Goal: Transaction & Acquisition: Purchase product/service

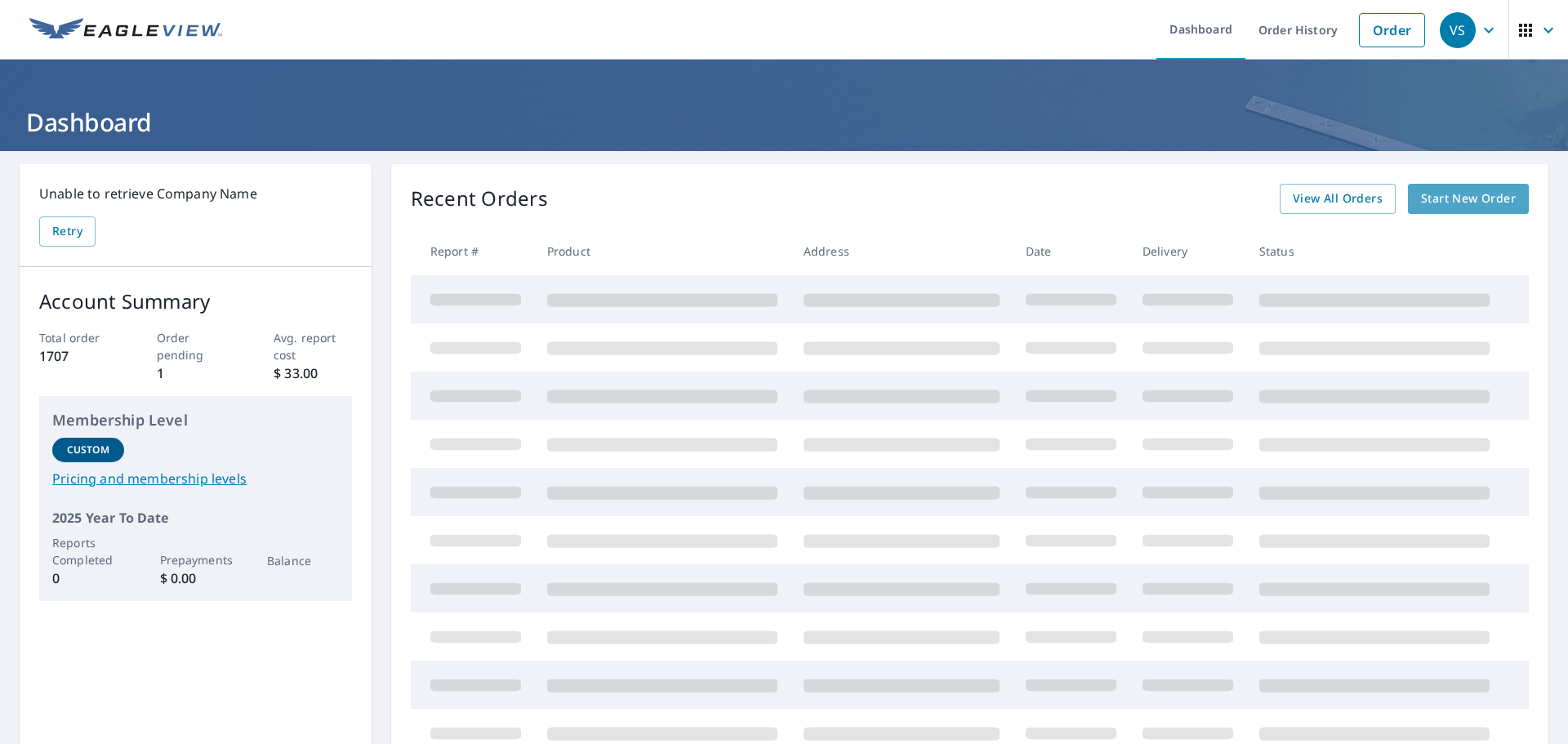
click at [1468, 201] on span "Start New Order" at bounding box center [1469, 199] width 94 height 20
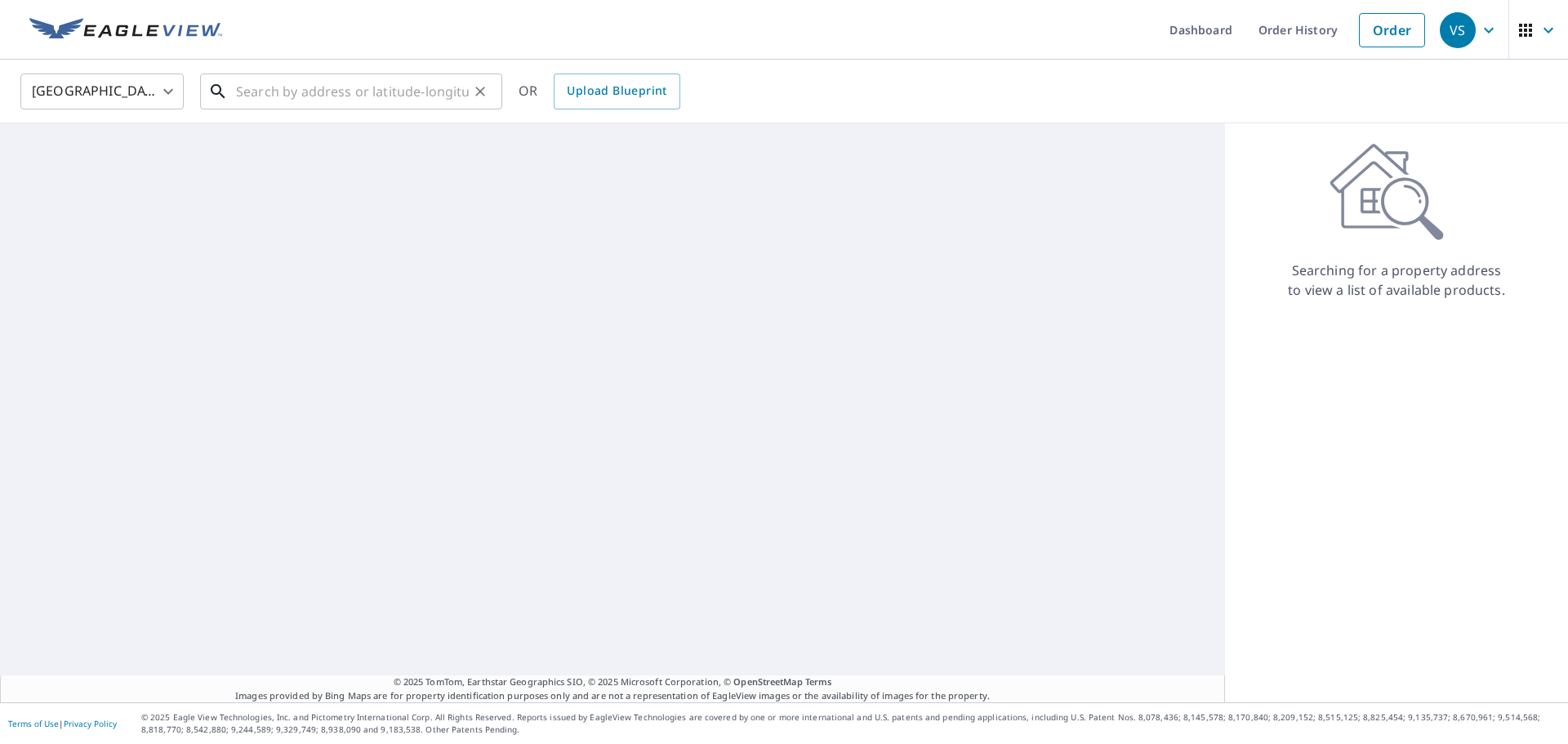
click at [336, 92] on input "text" at bounding box center [352, 91] width 233 height 45
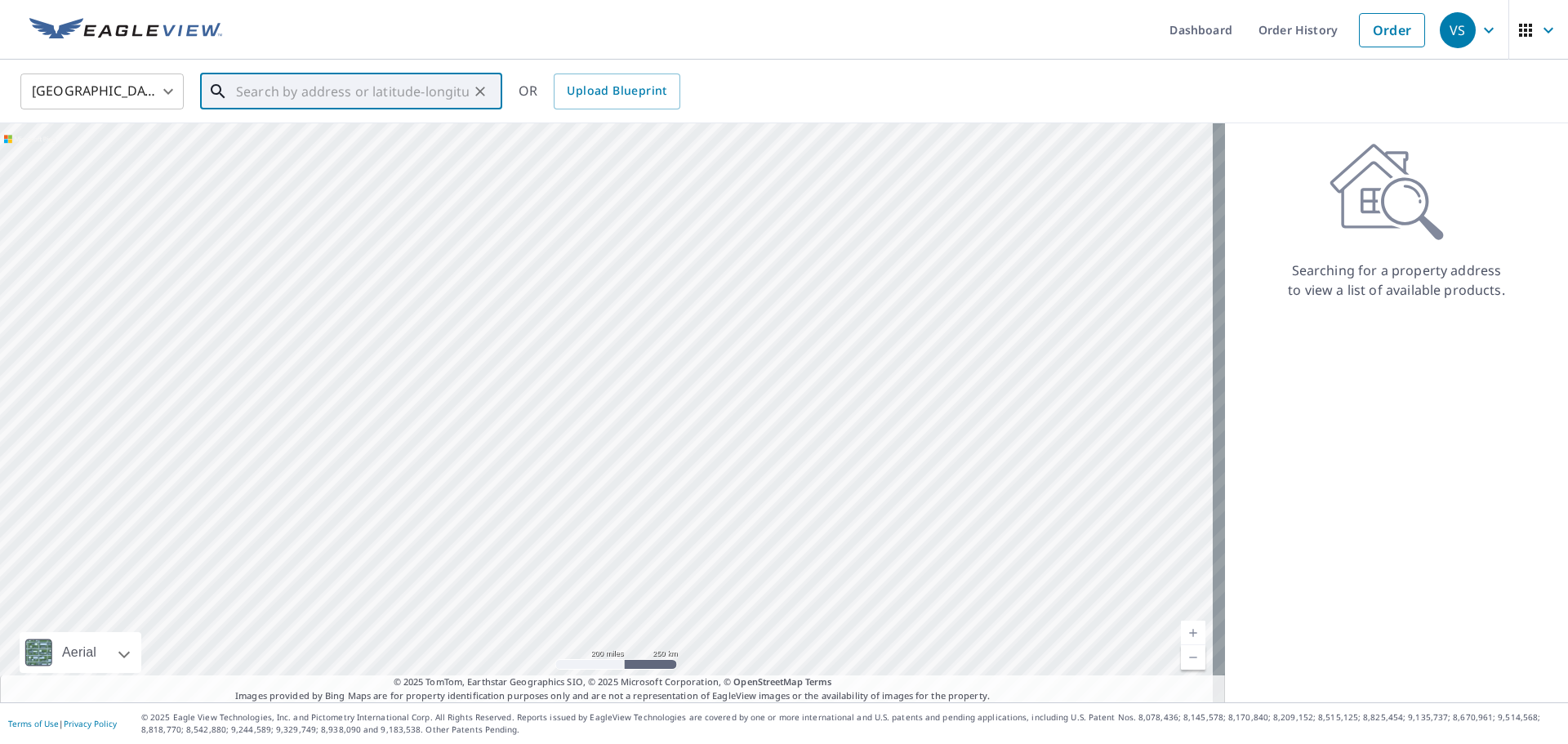
paste input "[PERSON_NAME] [STREET_ADDRESS][PERSON_NAME]"
type input "[PERSON_NAME] [STREET_ADDRESS][PERSON_NAME]"
click at [476, 91] on icon "Clear" at bounding box center [479, 91] width 16 height 16
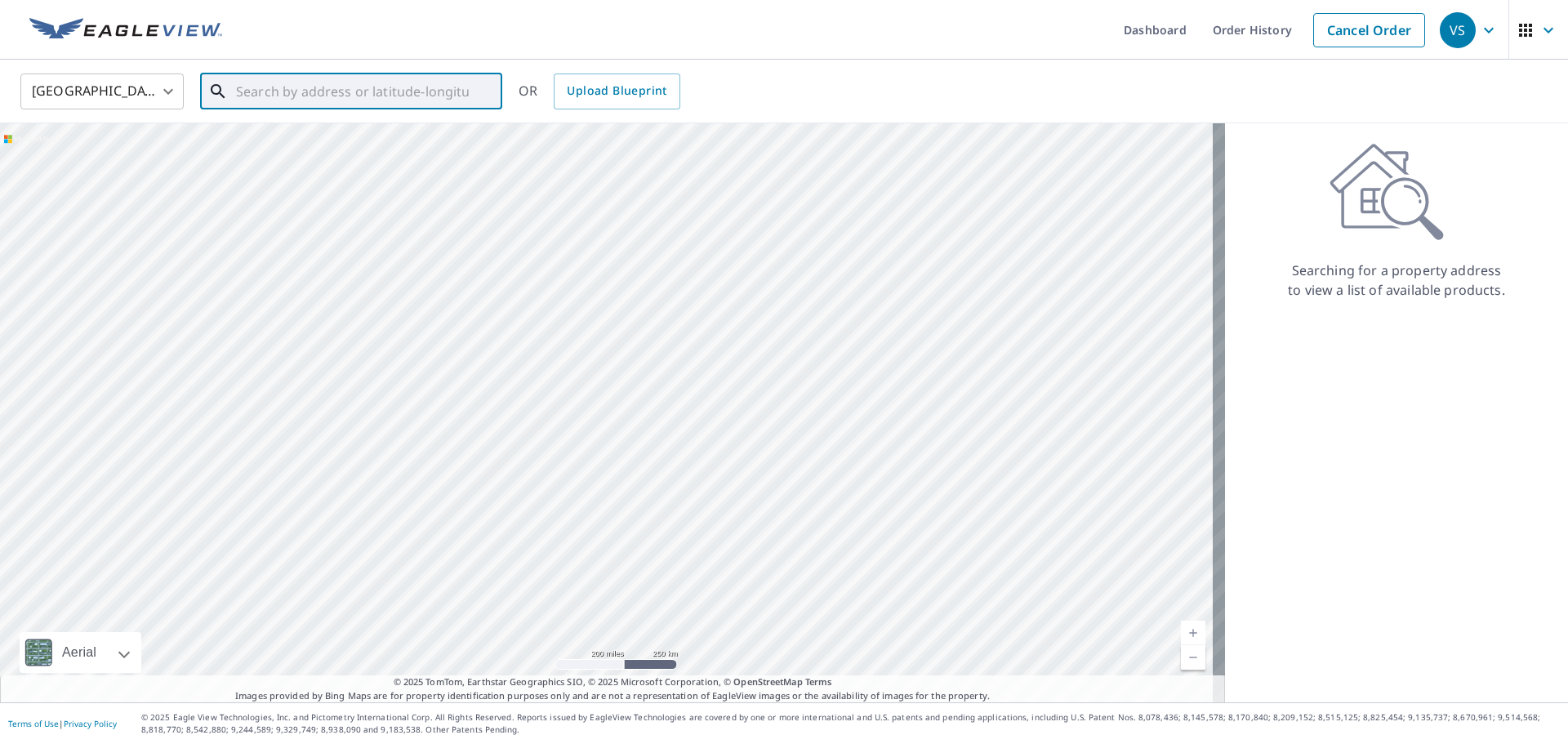
paste input "[STREET_ADDRESS][PERSON_NAME]"
click at [293, 149] on p "[PERSON_NAME], DE 19943" at bounding box center [361, 156] width 256 height 16
type input "[STREET_ADDRESS][PERSON_NAME]"
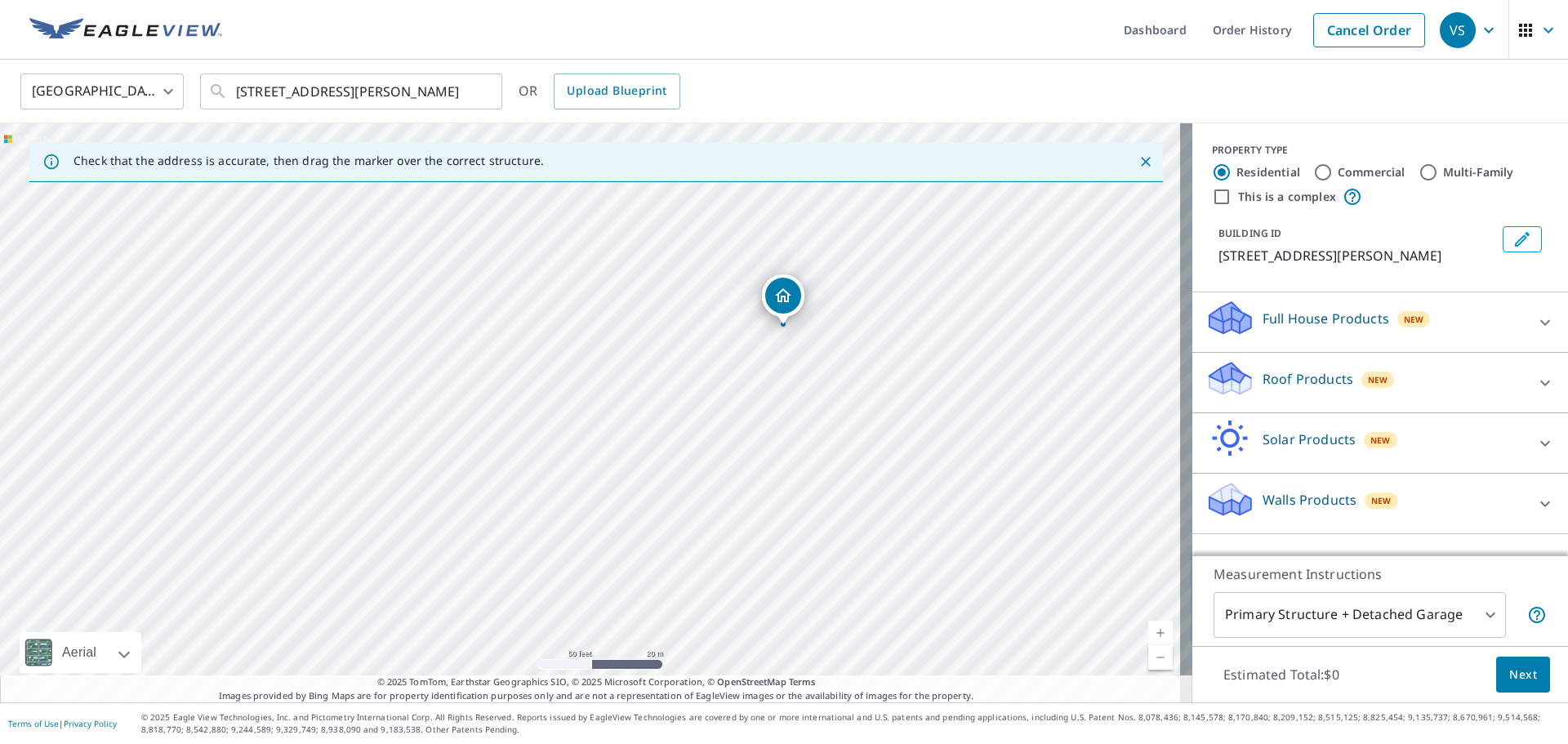
drag, startPoint x: 662, startPoint y: 361, endPoint x: 538, endPoint y: 397, distance: 129.1
click at [538, 397] on div "[STREET_ADDRESS][PERSON_NAME]" at bounding box center [596, 412] width 1192 height 579
drag, startPoint x: 712, startPoint y: 343, endPoint x: 578, endPoint y: 535, distance: 234.1
click at [578, 535] on div "[STREET_ADDRESS][PERSON_NAME]" at bounding box center [596, 412] width 1192 height 579
drag, startPoint x: 735, startPoint y: 337, endPoint x: 679, endPoint y: 300, distance: 67.1
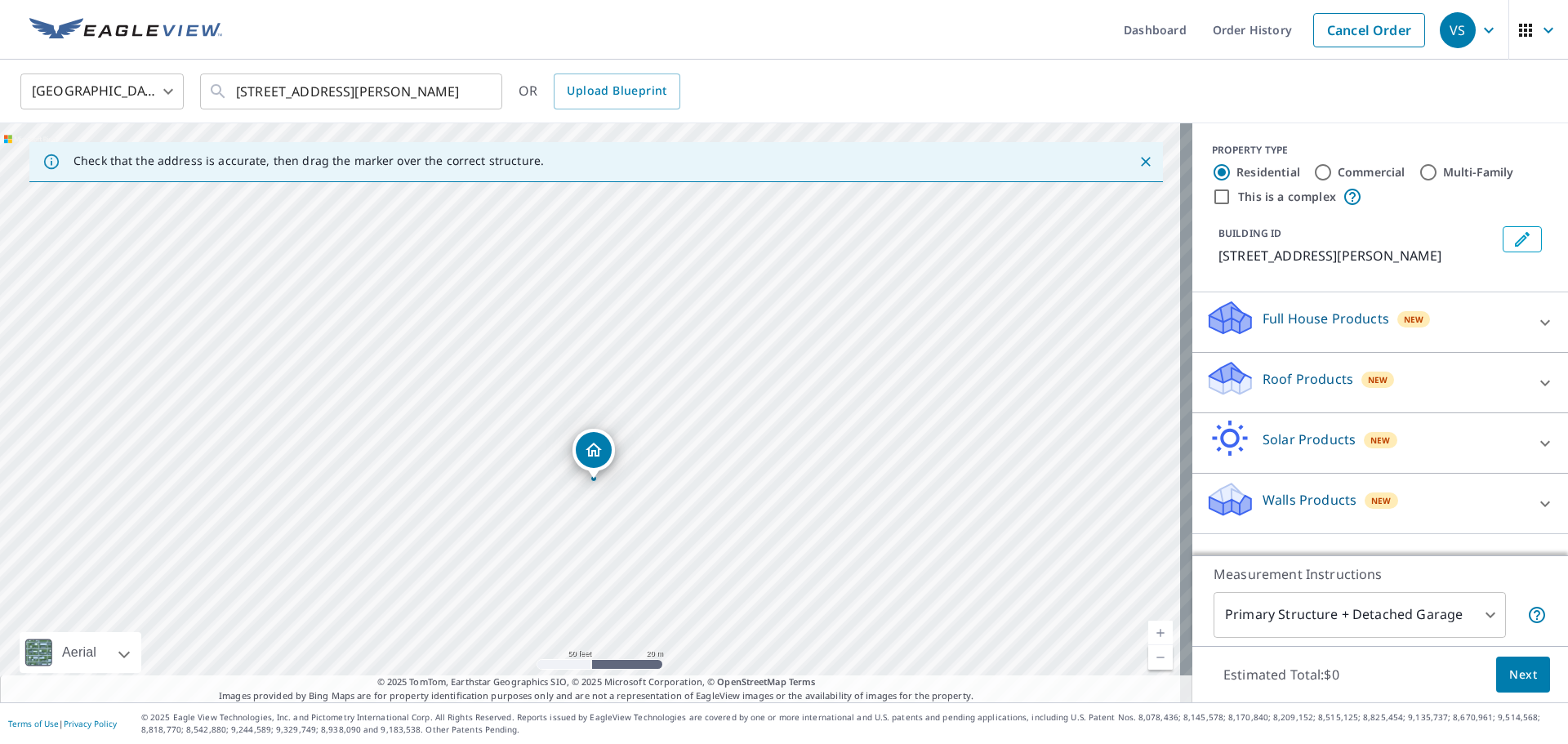
click at [679, 300] on div "[STREET_ADDRESS][PERSON_NAME]" at bounding box center [596, 412] width 1192 height 579
click at [1236, 375] on icon at bounding box center [1230, 378] width 49 height 39
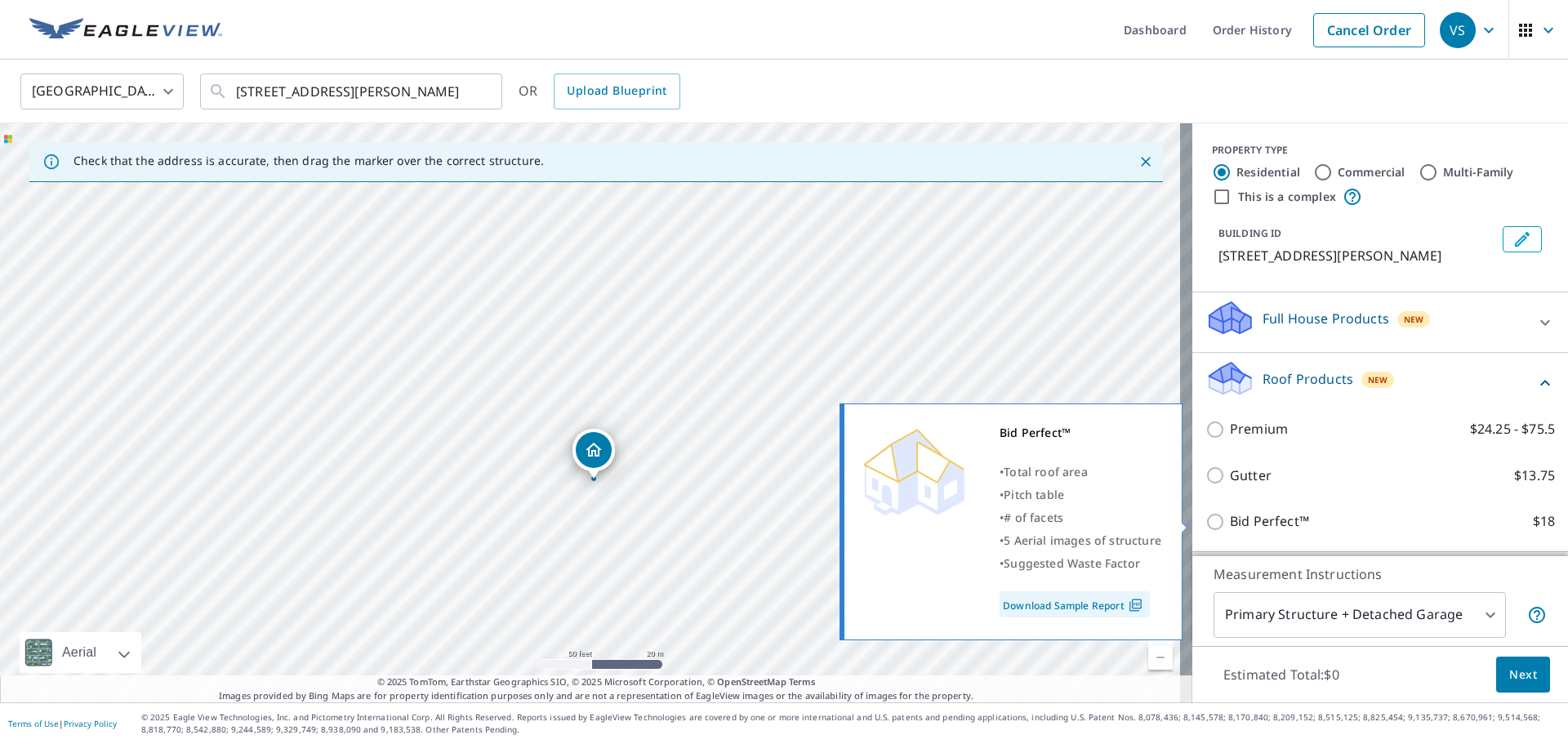
click at [1250, 527] on p "Bid Perfect™" at bounding box center [1270, 522] width 79 height 20
click at [1230, 527] on input "Bid Perfect™ $18" at bounding box center [1217, 522] width 24 height 19
checkbox input "true"
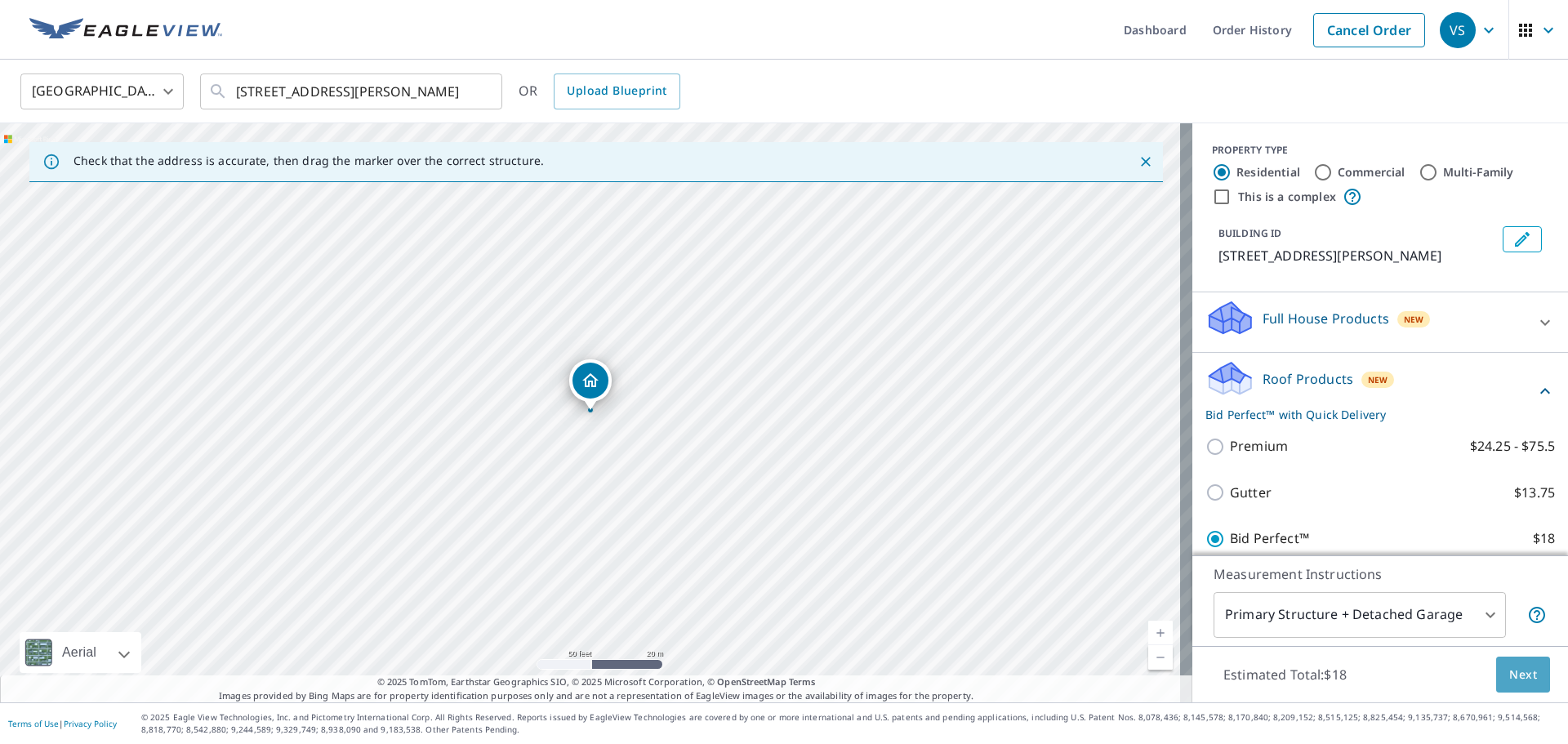
click at [1512, 667] on span "Next" at bounding box center [1523, 675] width 28 height 20
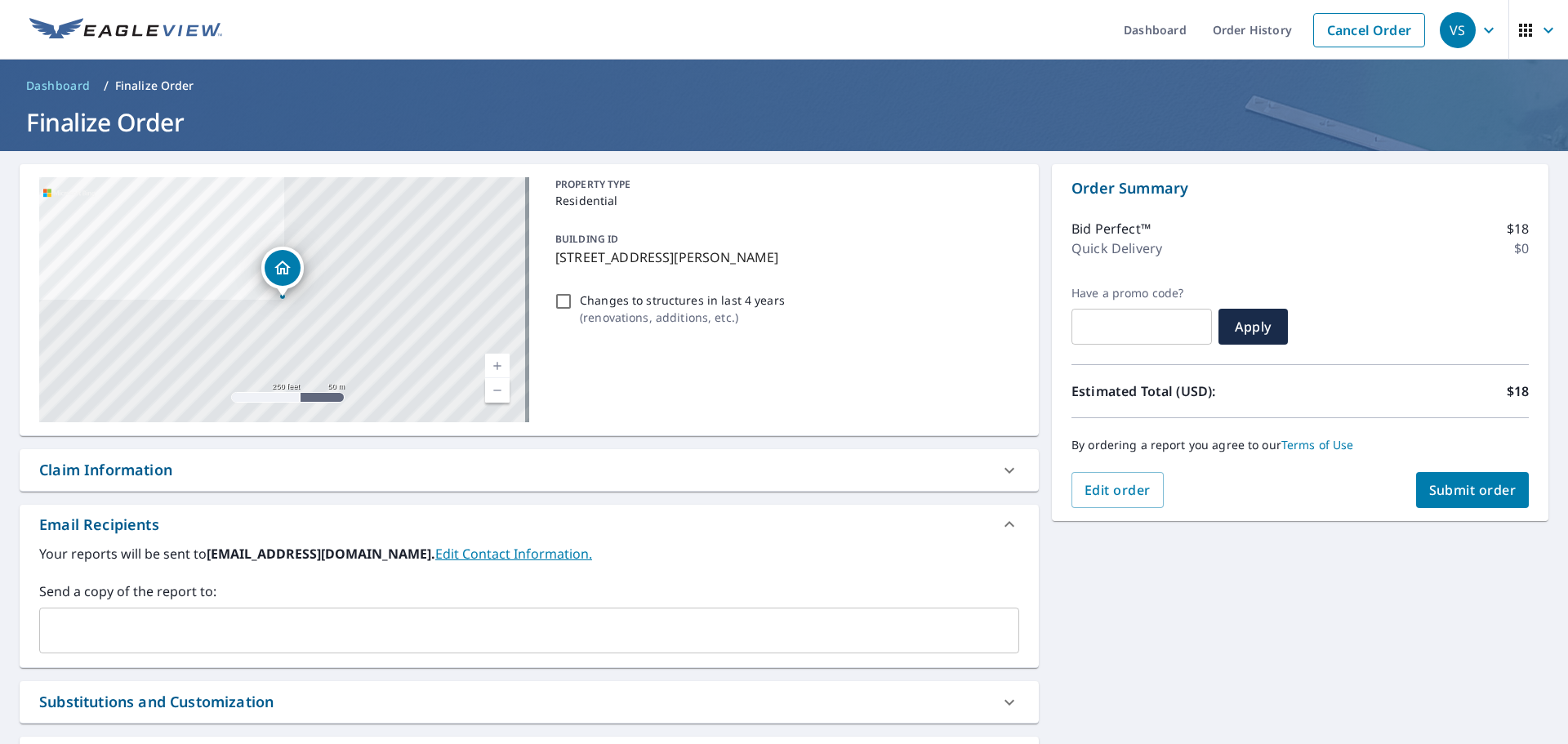
click at [1448, 490] on span "Submit order" at bounding box center [1473, 490] width 88 height 18
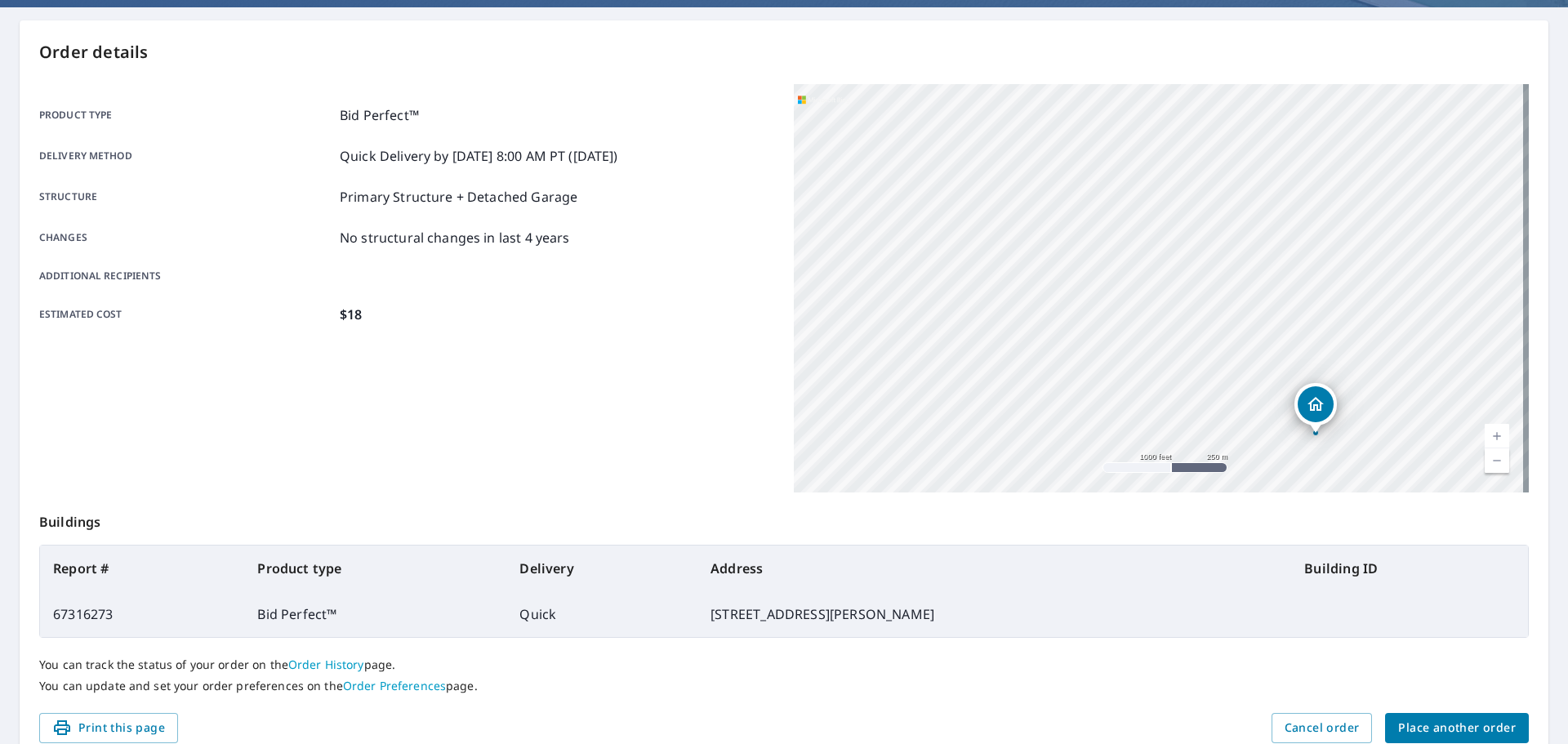
scroll to position [217, 0]
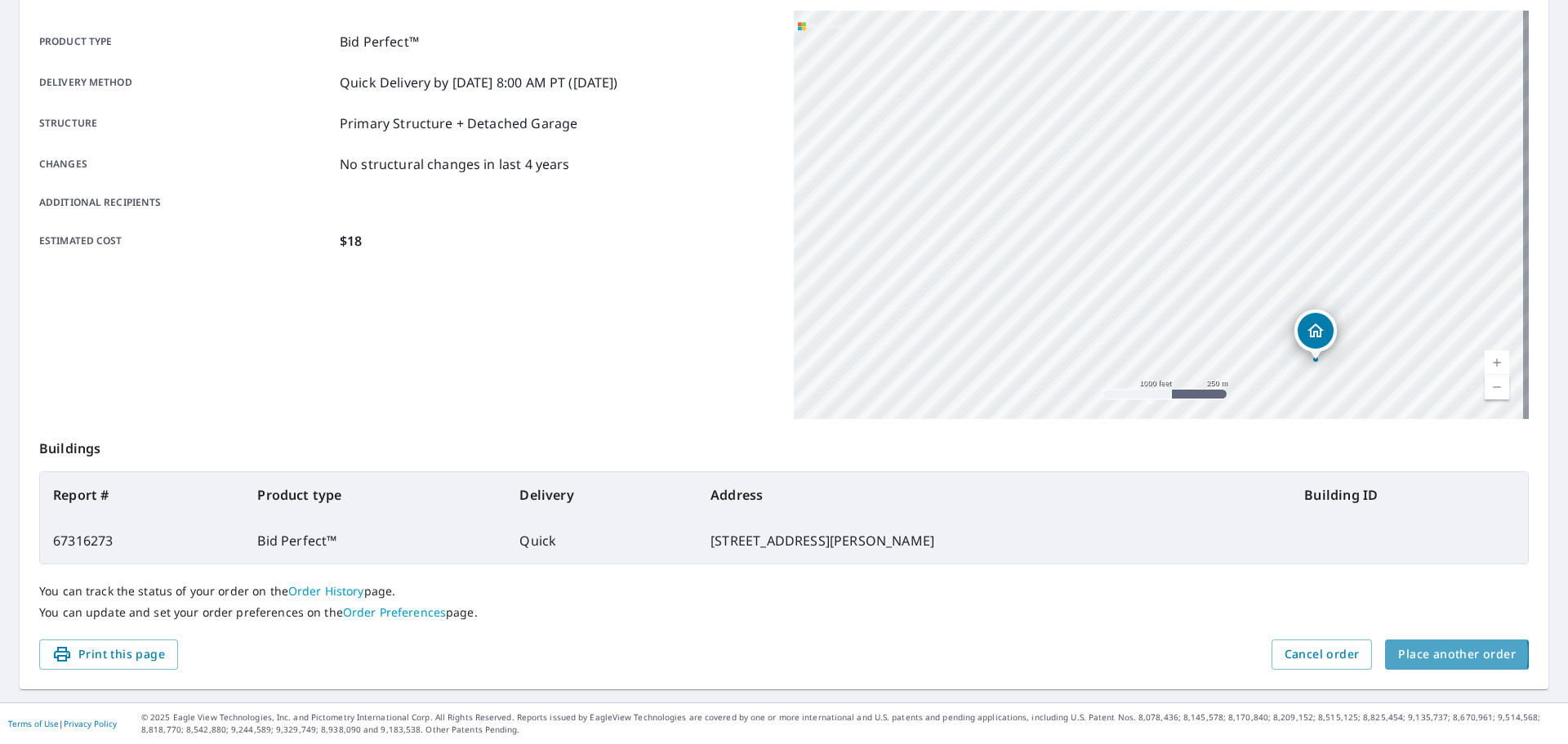
click at [1429, 654] on span "Place another order" at bounding box center [1457, 655] width 118 height 20
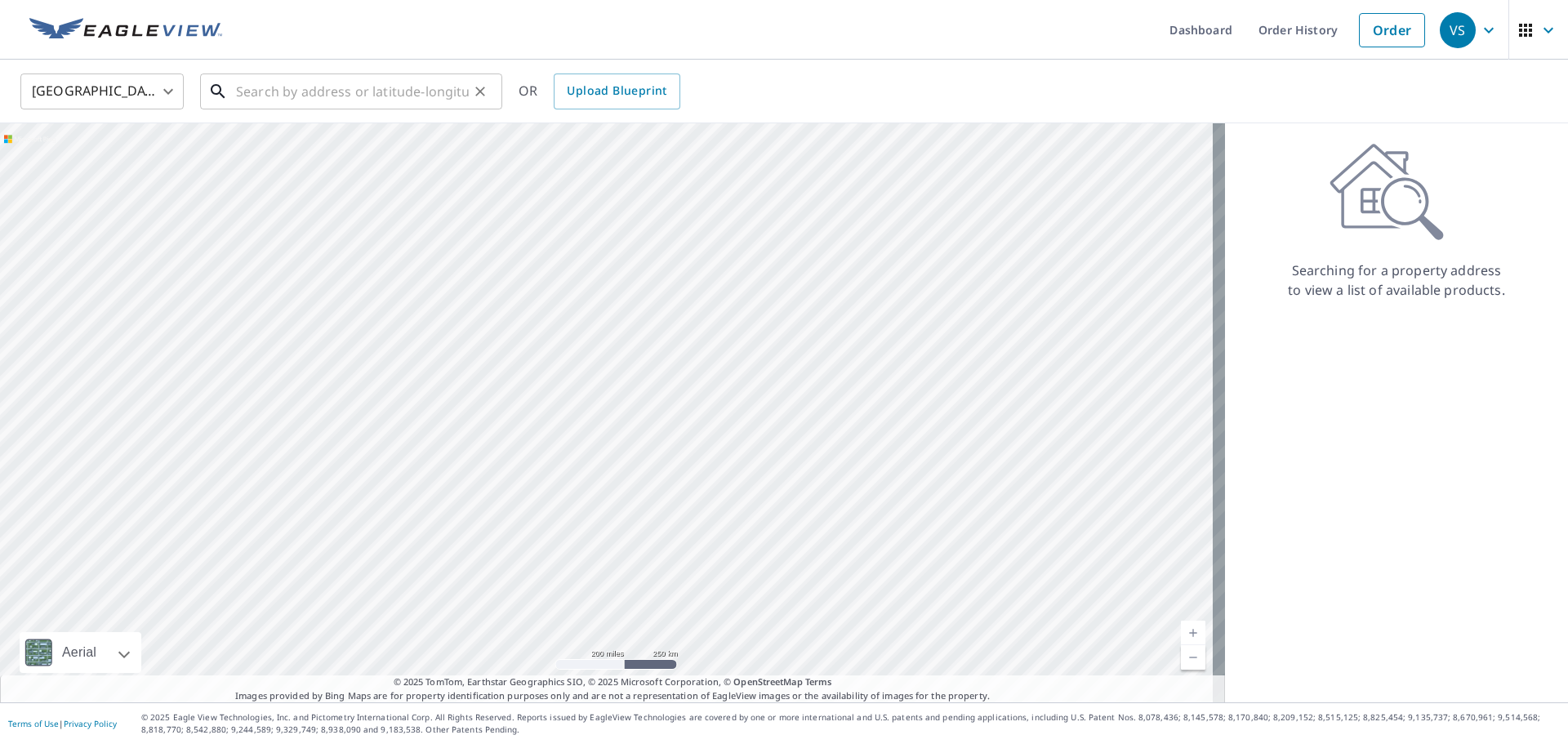
click at [332, 93] on input "text" at bounding box center [352, 91] width 233 height 45
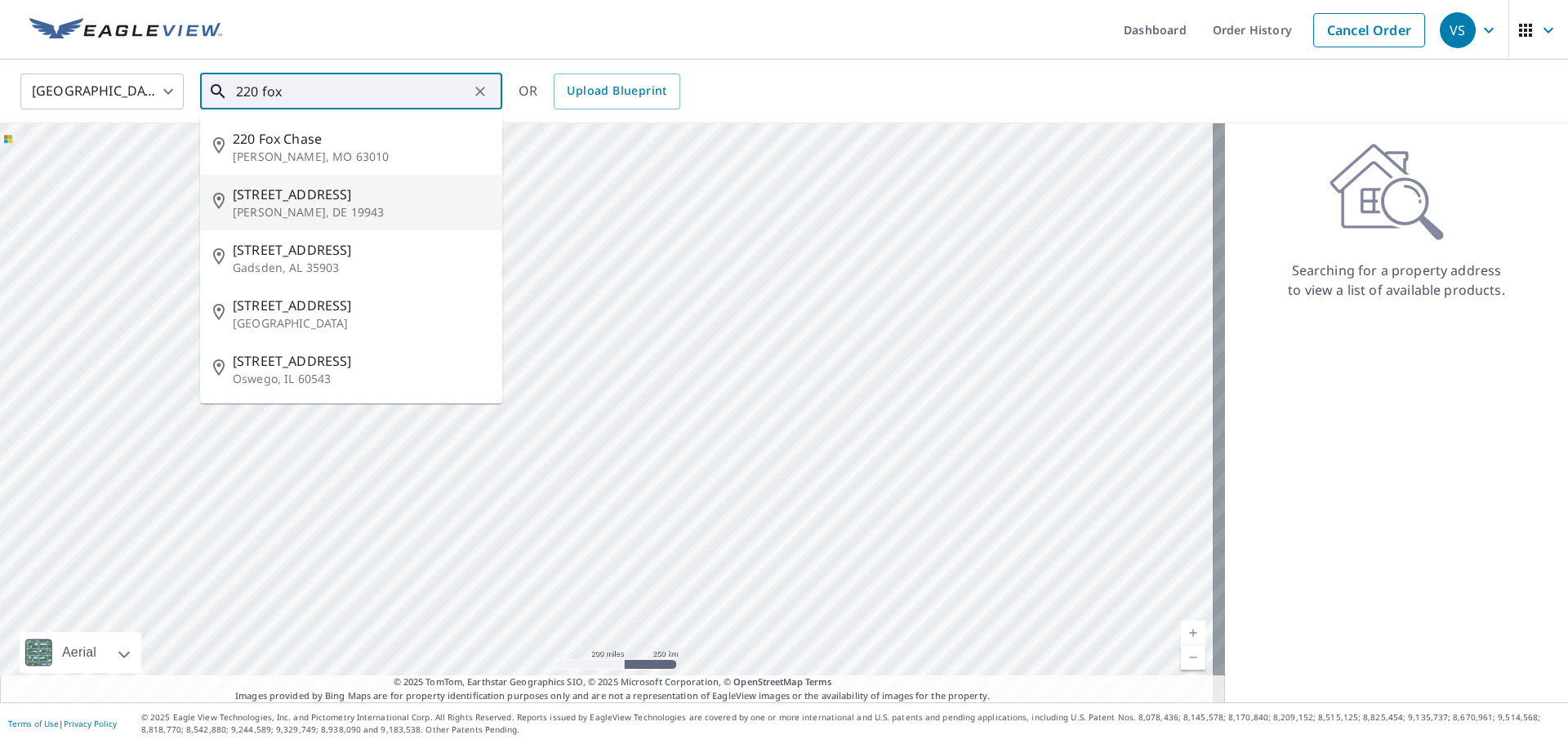
click at [283, 207] on p "[PERSON_NAME], DE 19943" at bounding box center [361, 211] width 256 height 16
type input "[STREET_ADDRESS][PERSON_NAME]"
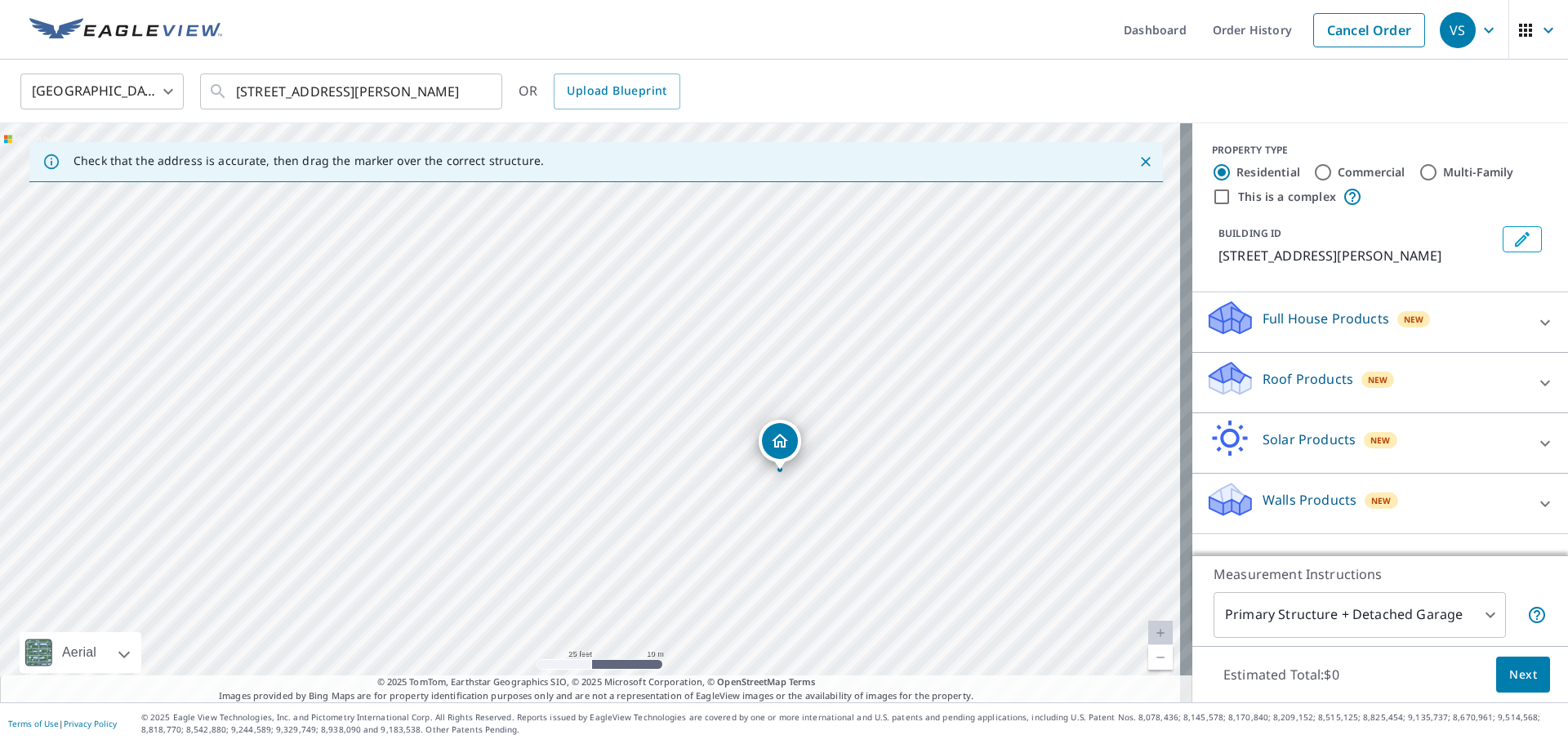
click at [1228, 374] on icon at bounding box center [1229, 372] width 41 height 20
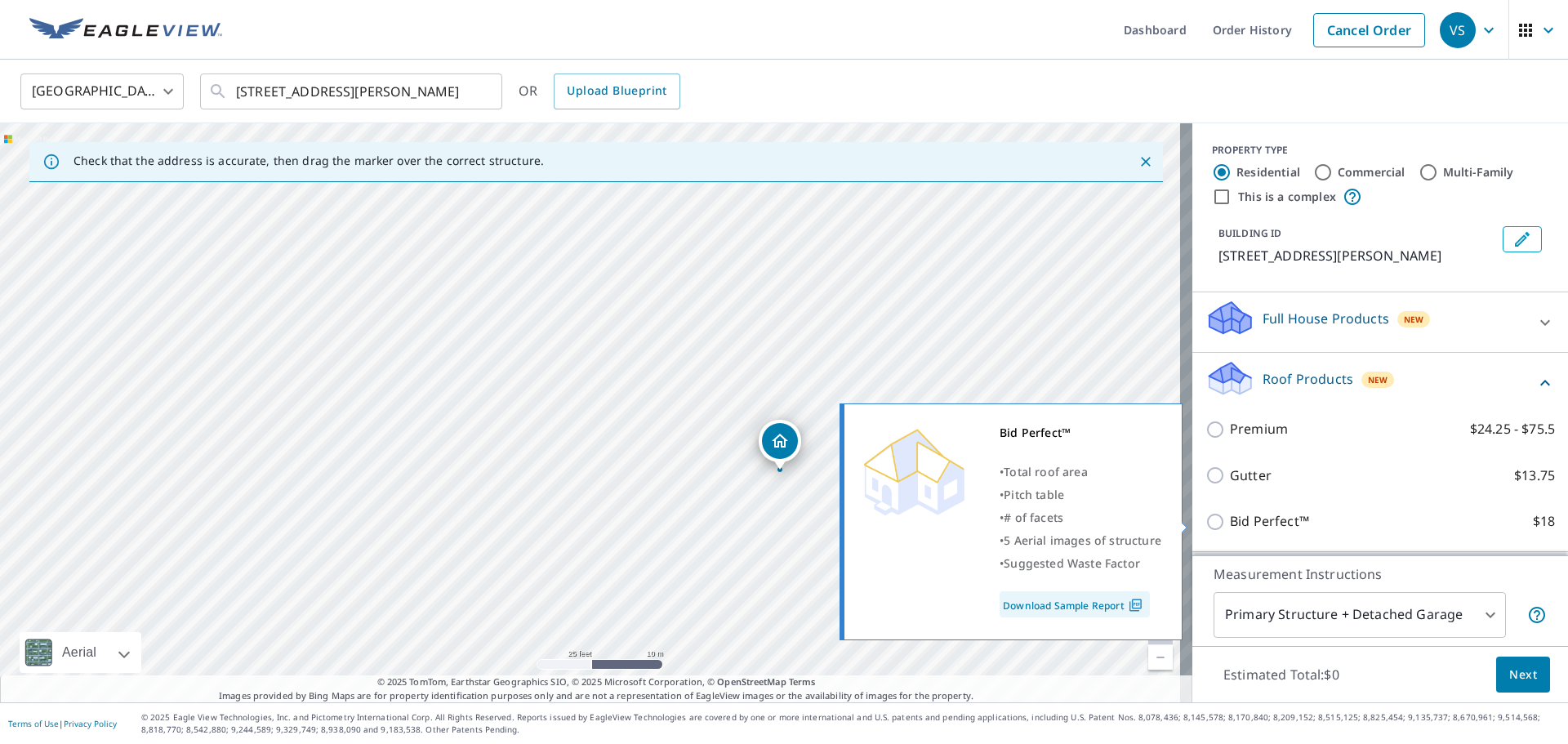
click at [1214, 515] on input "Bid Perfect™ $18" at bounding box center [1217, 522] width 24 height 19
checkbox input "true"
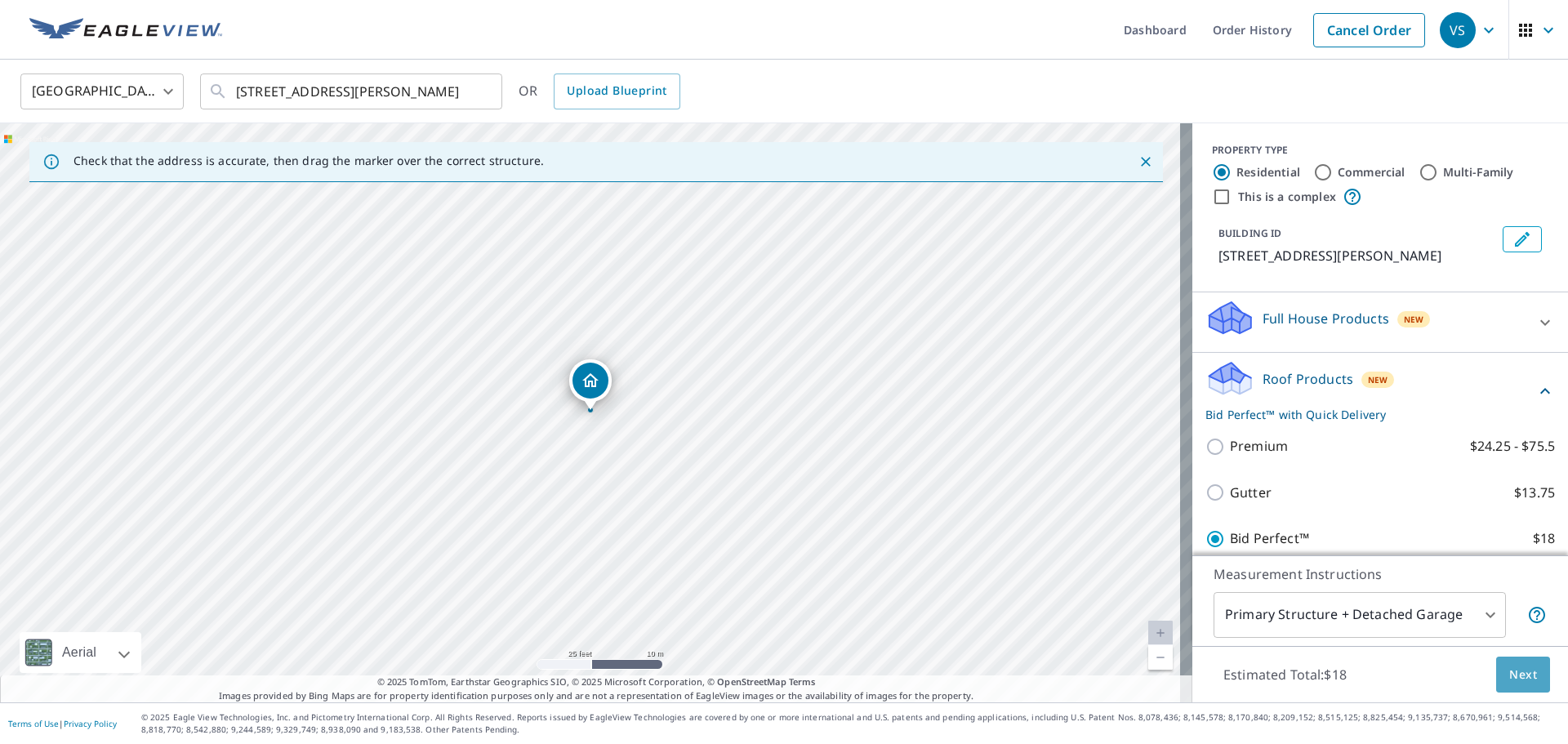
click at [1515, 666] on span "Next" at bounding box center [1523, 675] width 28 height 20
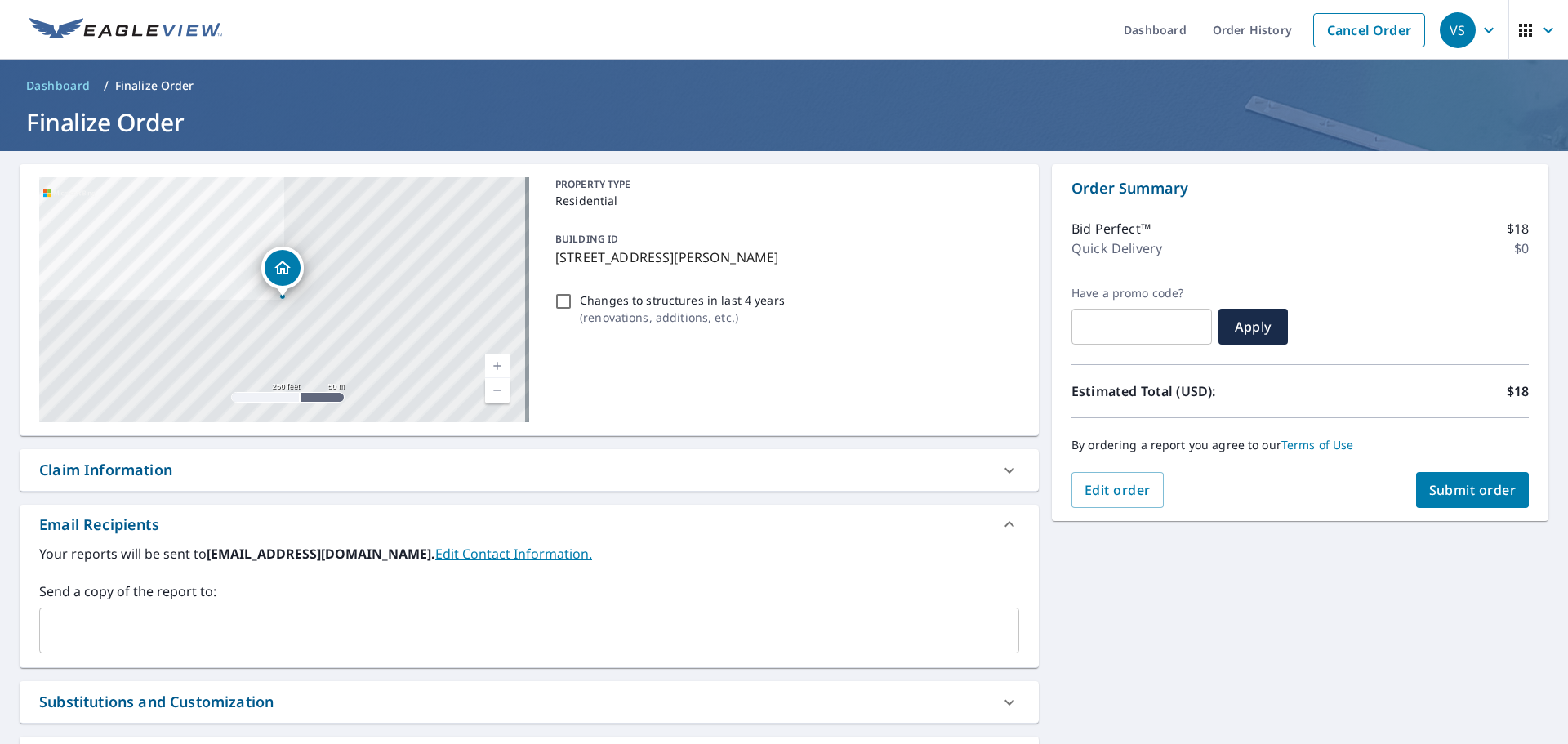
click at [1435, 491] on span "Submit order" at bounding box center [1473, 490] width 88 height 18
